Goal: Navigation & Orientation: Find specific page/section

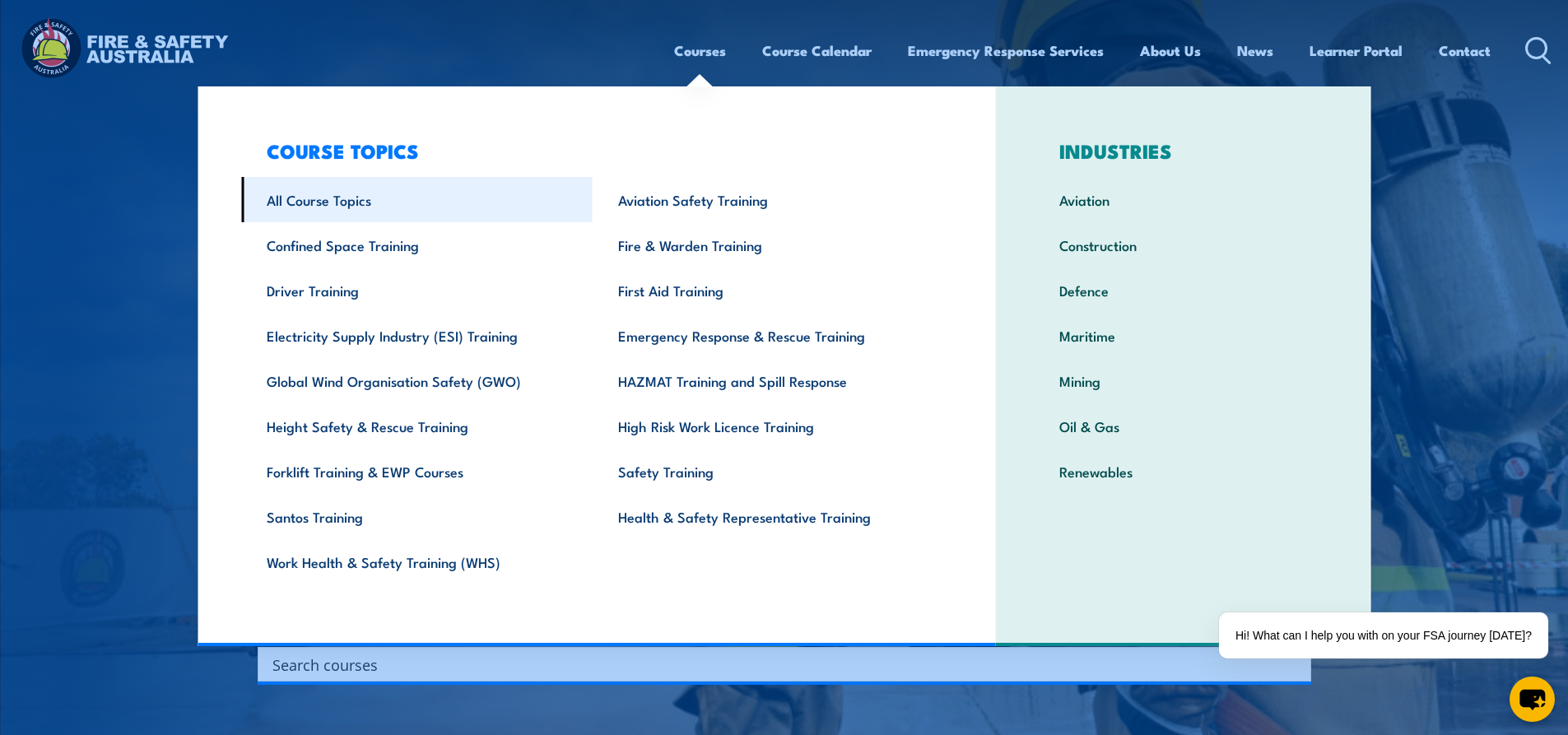
click at [318, 191] on link "All Course Topics" at bounding box center [416, 200] width 352 height 45
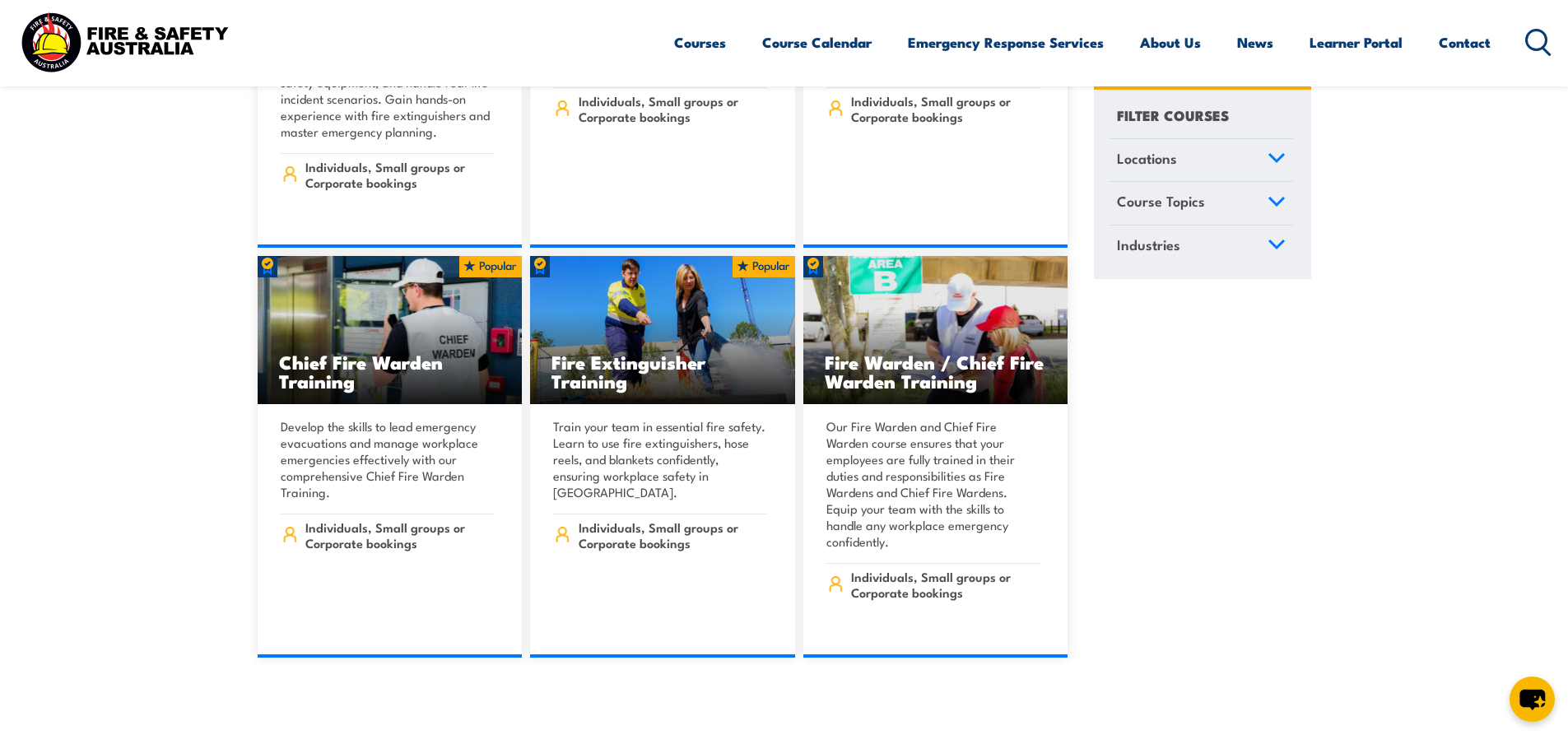
scroll to position [20295, 0]
